Goal: Check status: Check status

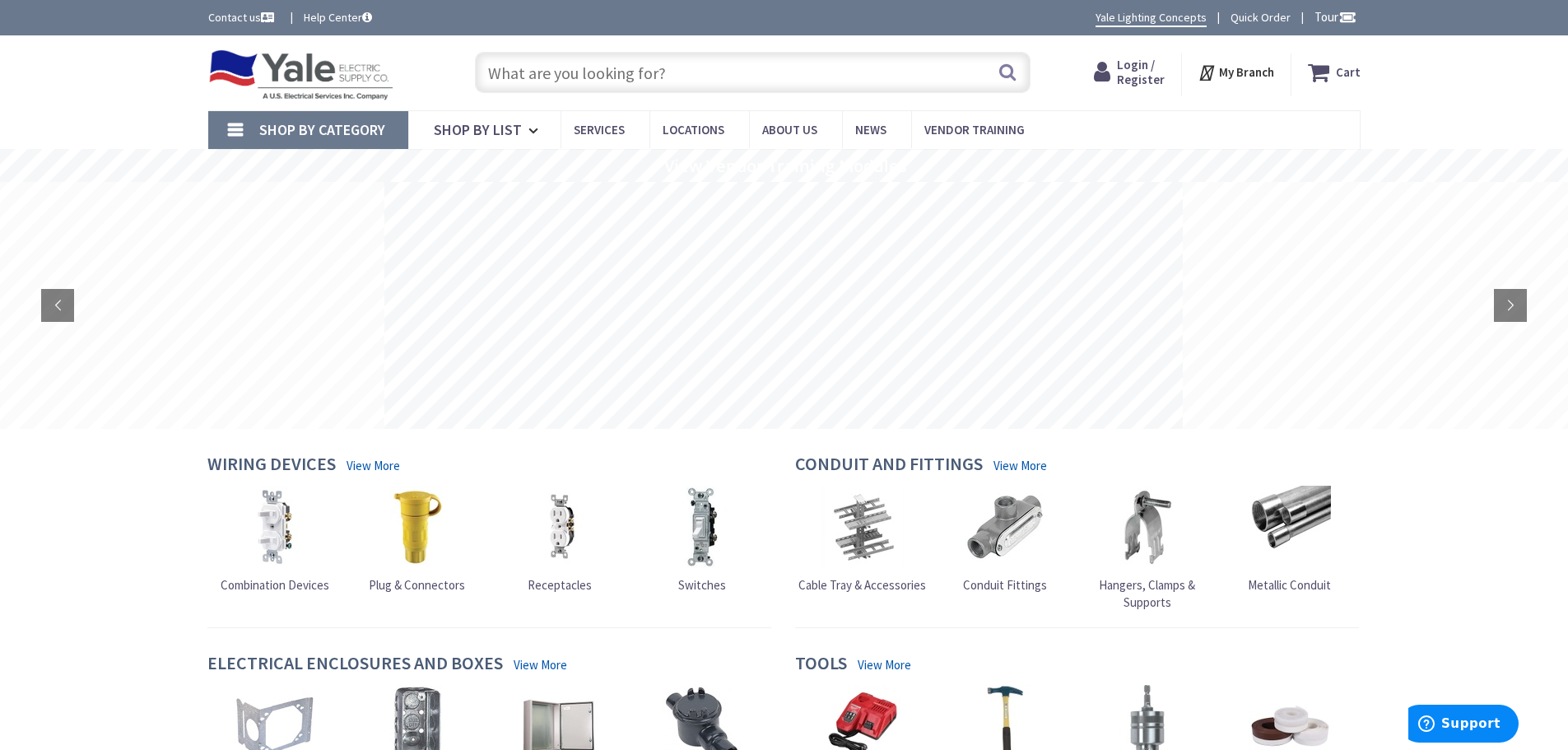
click at [1132, 71] on span "Login / Register" at bounding box center [1141, 72] width 48 height 31
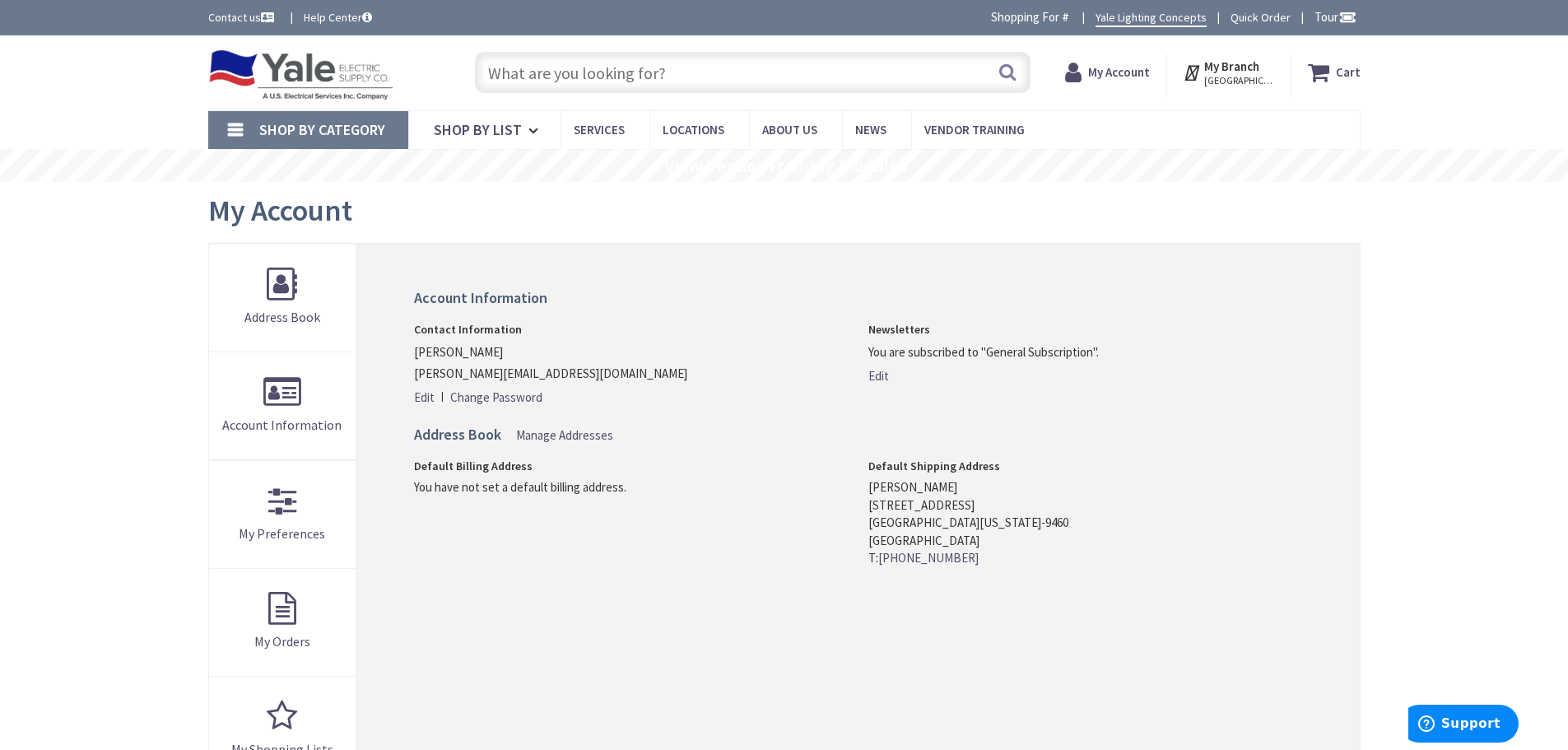
click at [1117, 76] on strong "My Account" at bounding box center [1119, 72] width 62 height 16
click at [1117, 76] on span "Hi, [PERSON_NAME]" at bounding box center [1115, 80] width 70 height 13
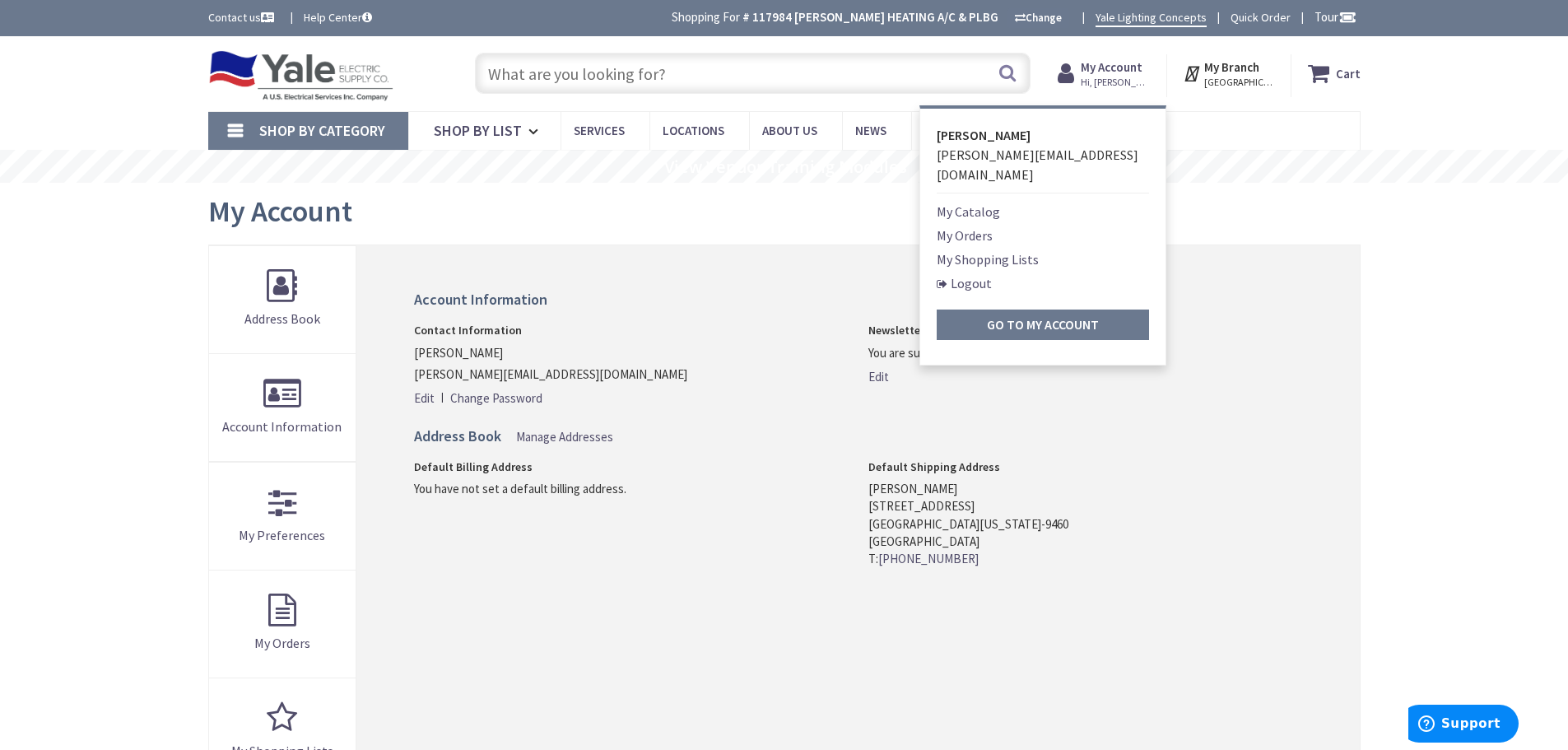
click at [986, 225] on link "My Orders" at bounding box center [965, 235] width 56 height 20
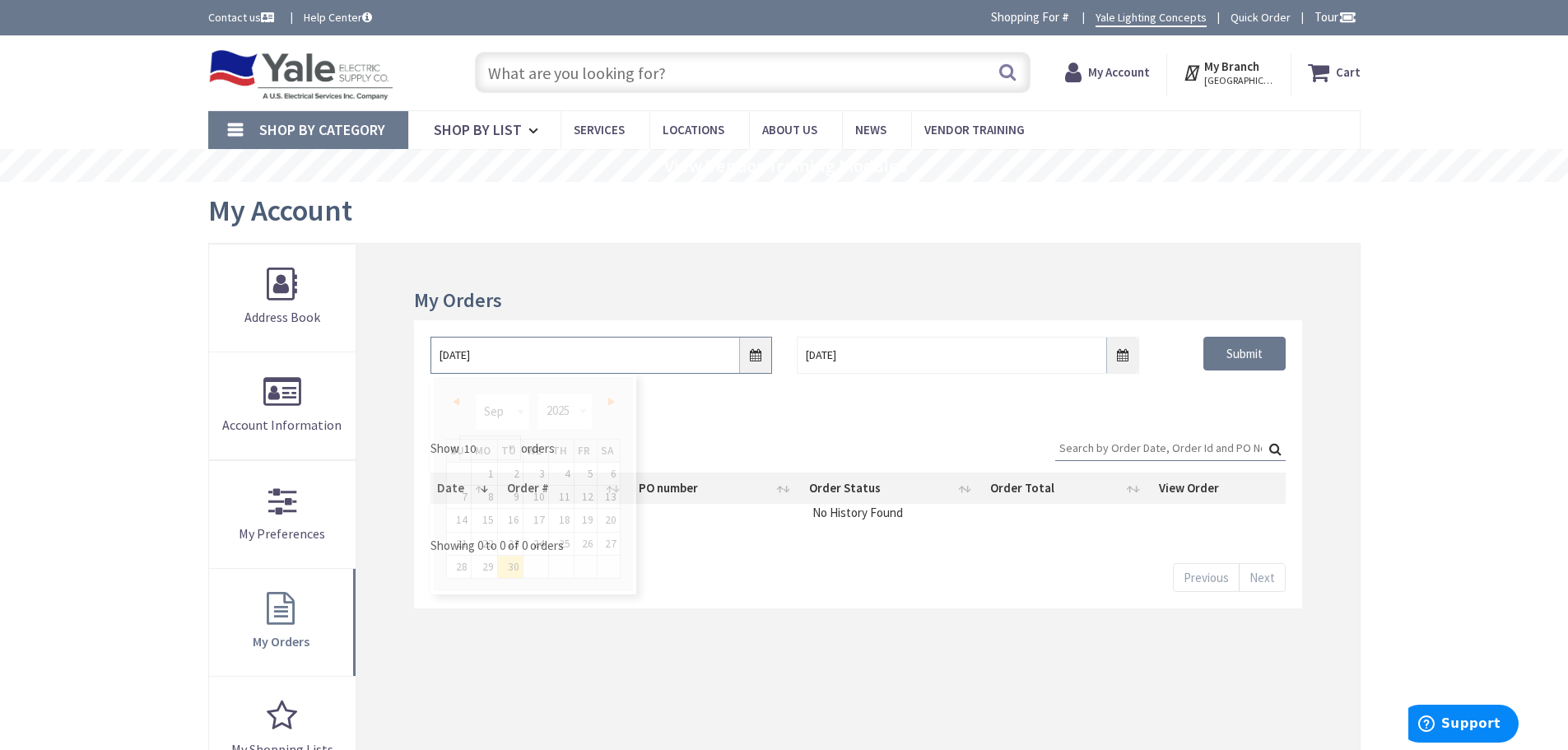
click at [759, 357] on input "9/30/2025" at bounding box center [601, 355] width 342 height 37
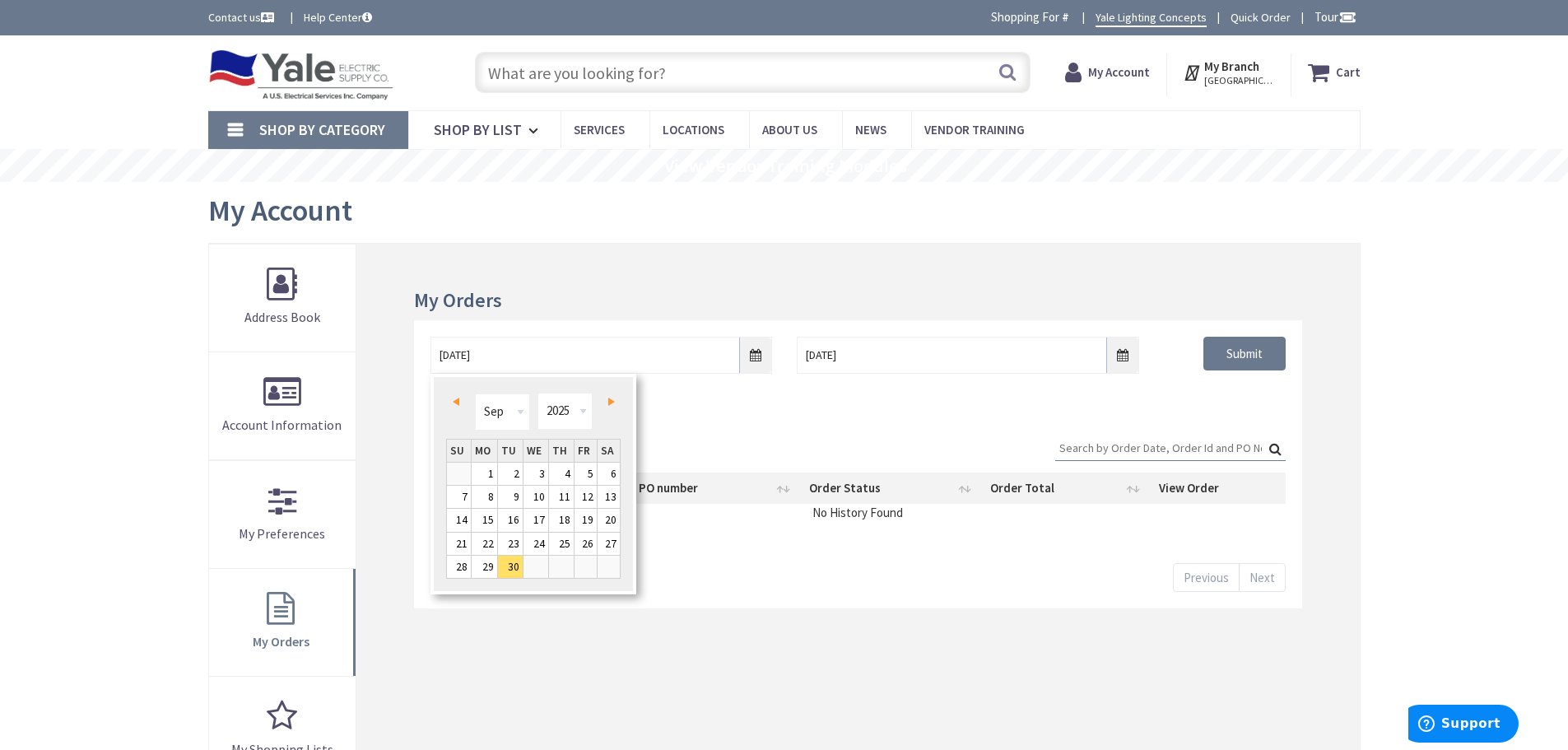
click at [461, 401] on link "Prev" at bounding box center [459, 402] width 22 height 22
click at [461, 400] on link "Prev" at bounding box center [459, 402] width 22 height 22
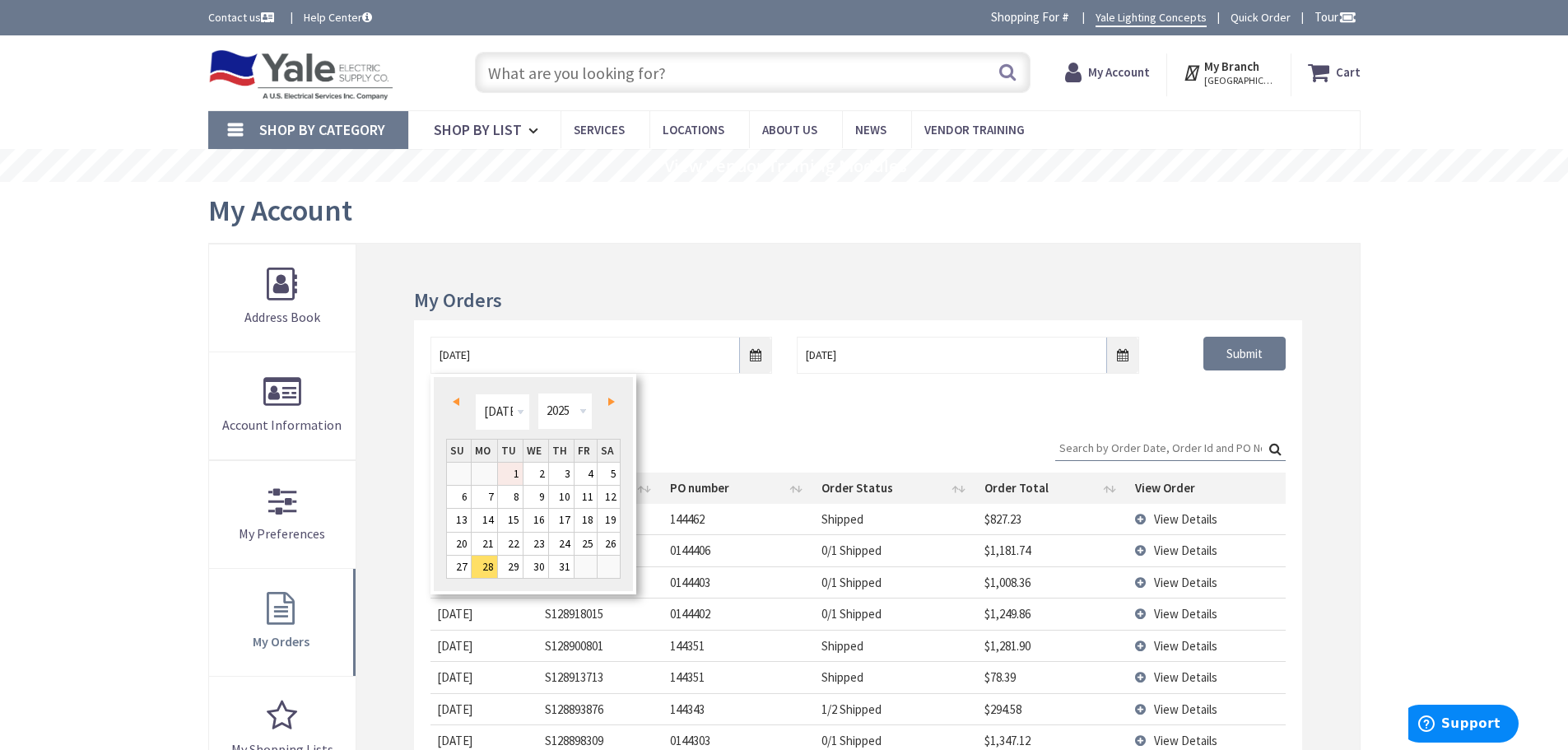
click at [512, 470] on link "1" at bounding box center [510, 474] width 25 height 22
type input "07/01/2025"
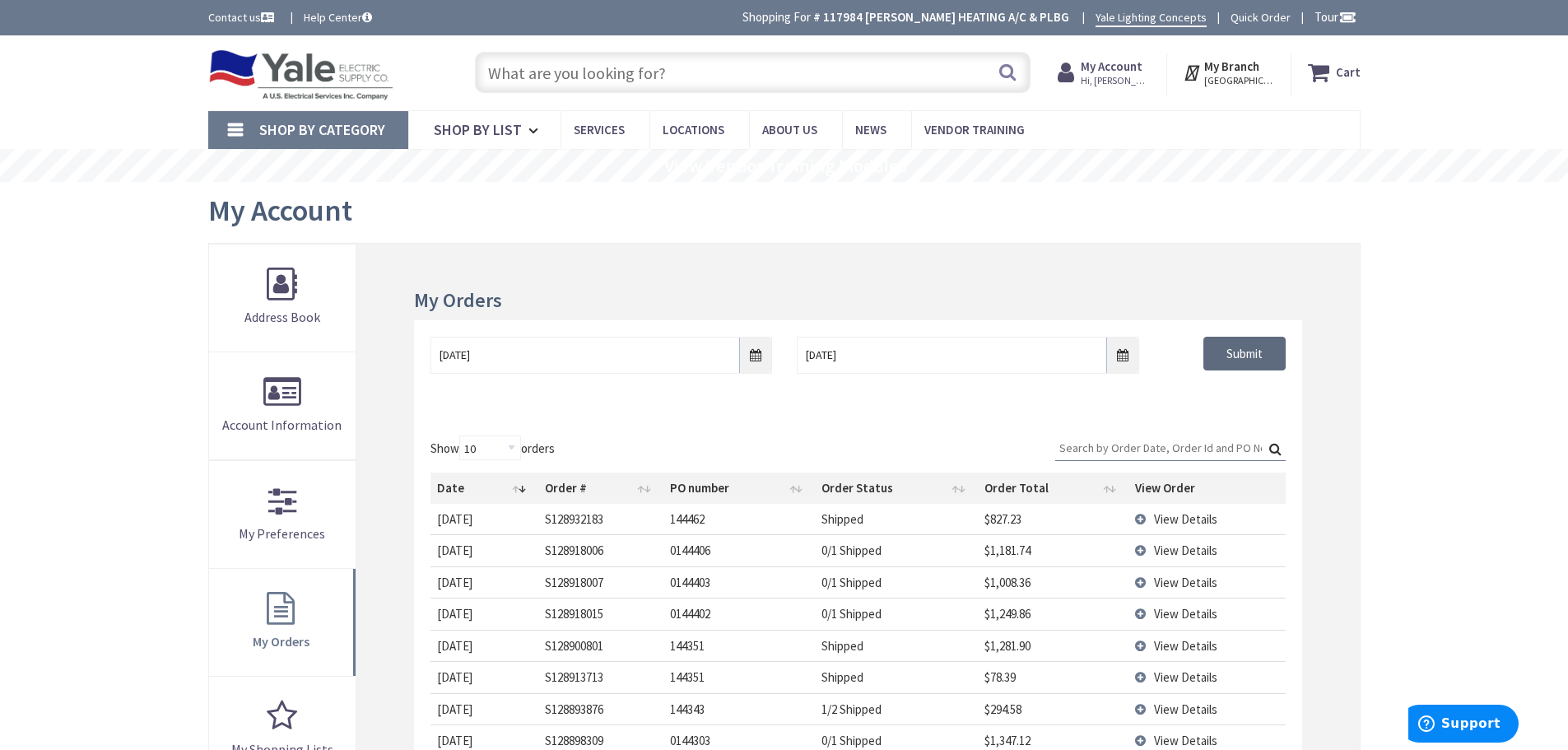
click at [1243, 350] on input "Submit" at bounding box center [1244, 354] width 83 height 35
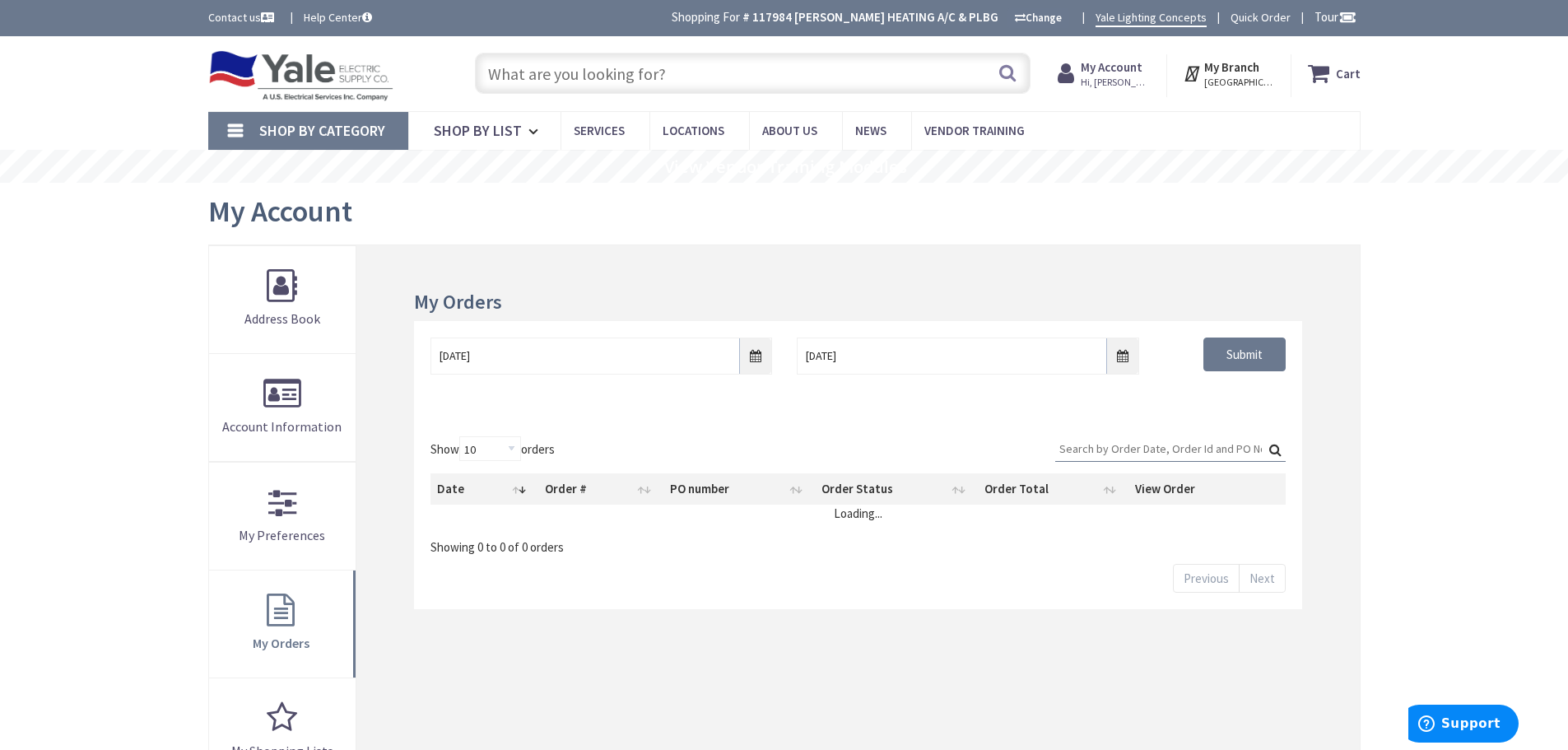
click at [1088, 451] on input "Search:" at bounding box center [1170, 449] width 230 height 25
type input "142786"
click at [1255, 352] on input "Submit" at bounding box center [1244, 355] width 83 height 35
click at [1138, 518] on td "View Details" at bounding box center [1207, 520] width 157 height 31
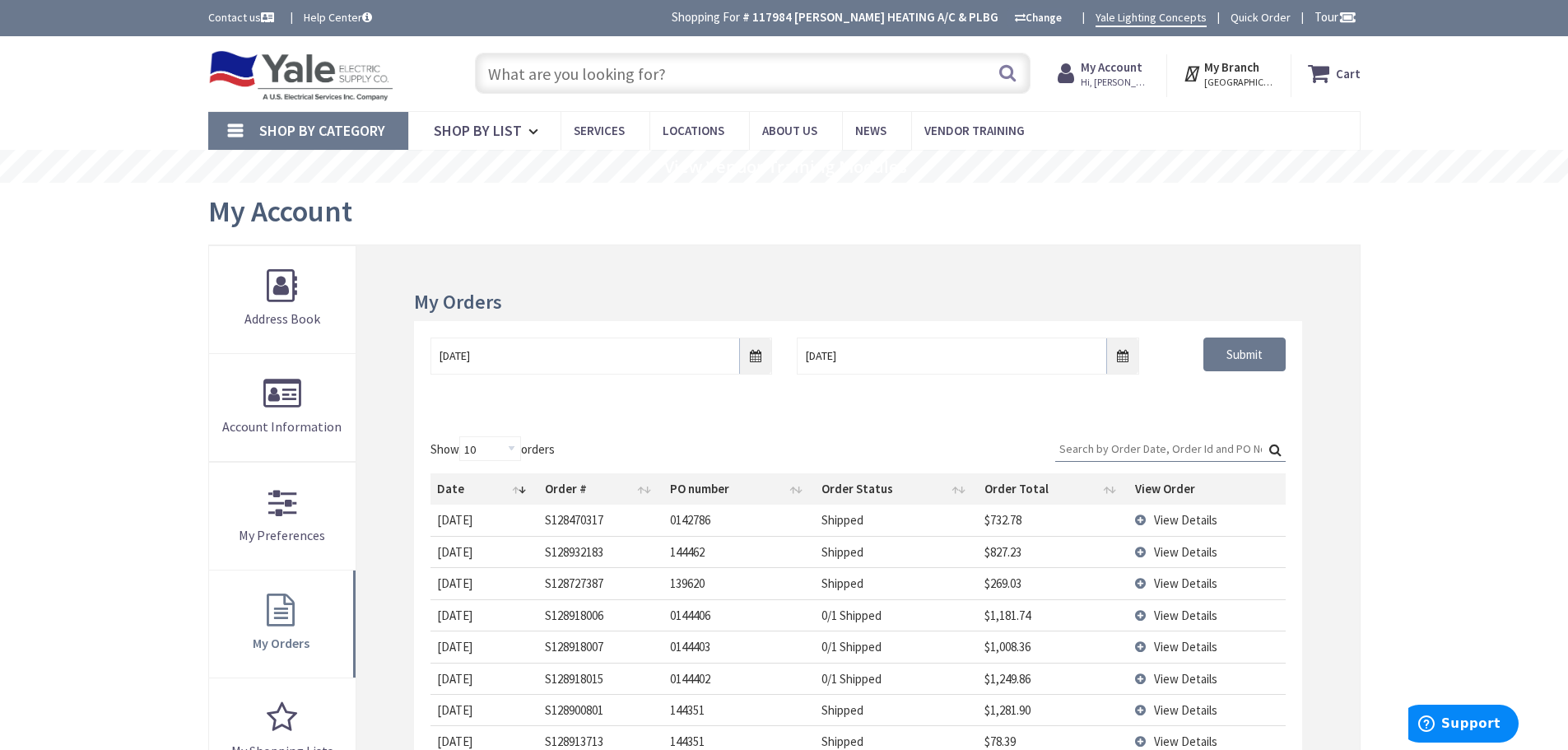
click at [1143, 522] on td "View Details" at bounding box center [1207, 520] width 157 height 31
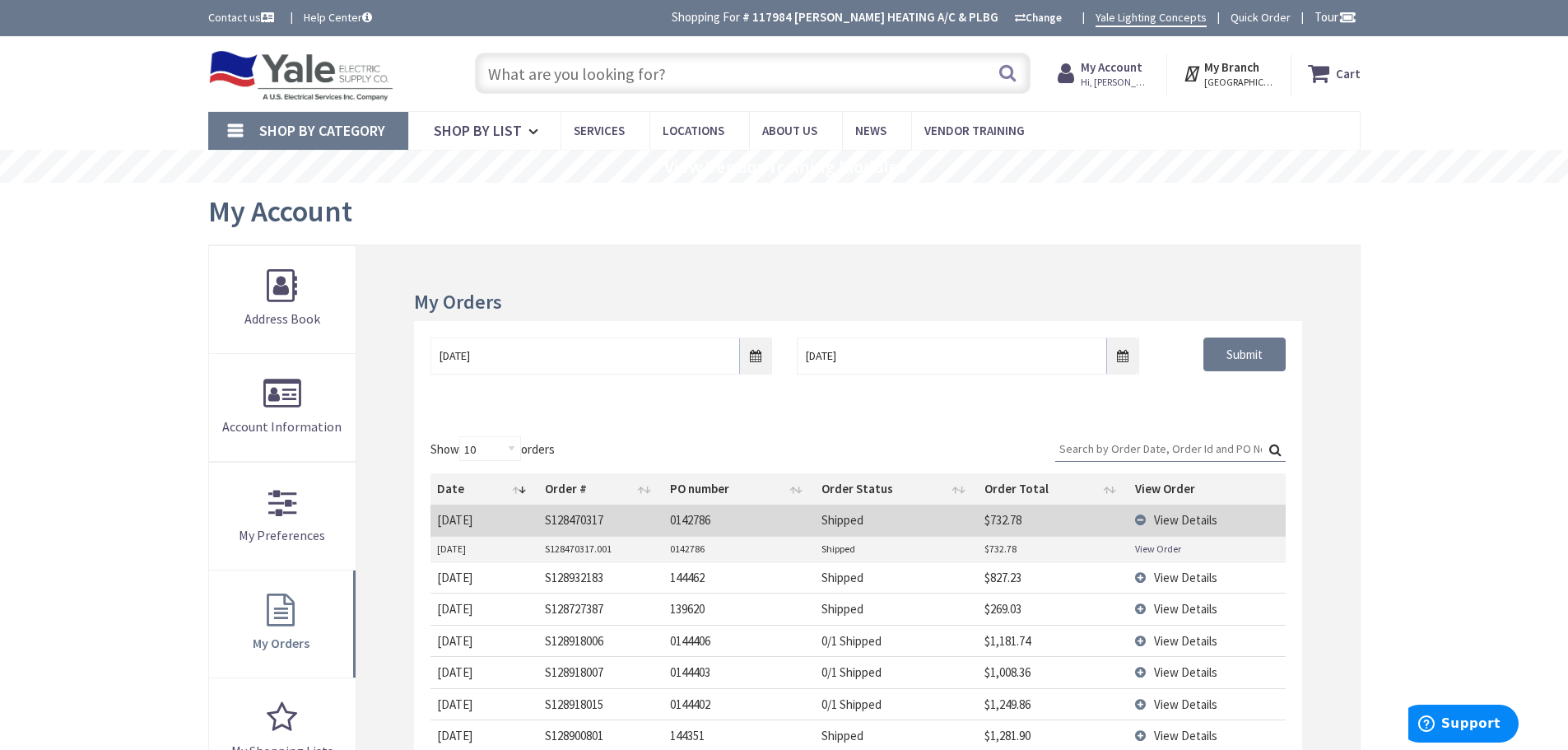
click at [1153, 547] on link "View Order" at bounding box center [1158, 549] width 46 height 14
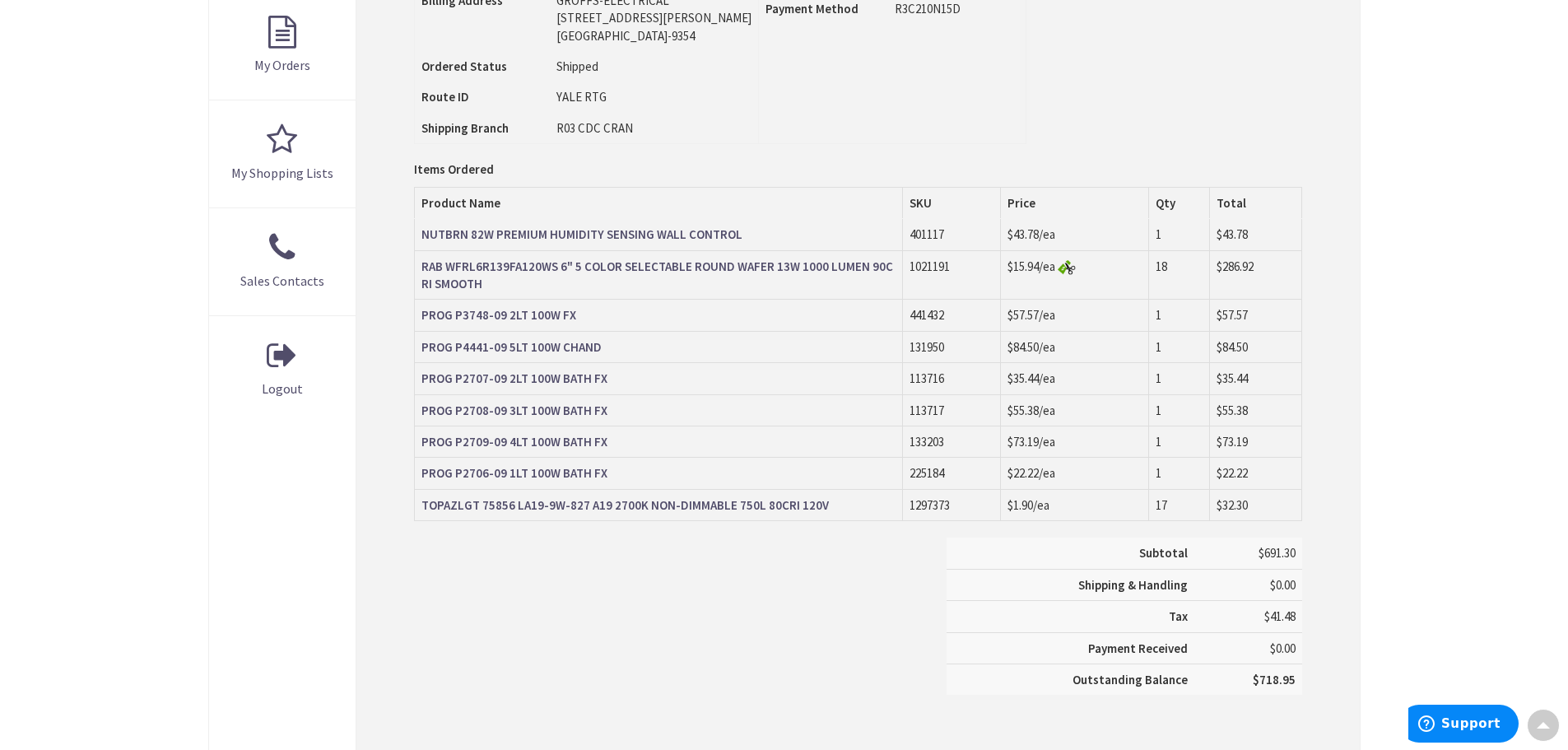
scroll to position [577, 0]
